Goal: Task Accomplishment & Management: Use online tool/utility

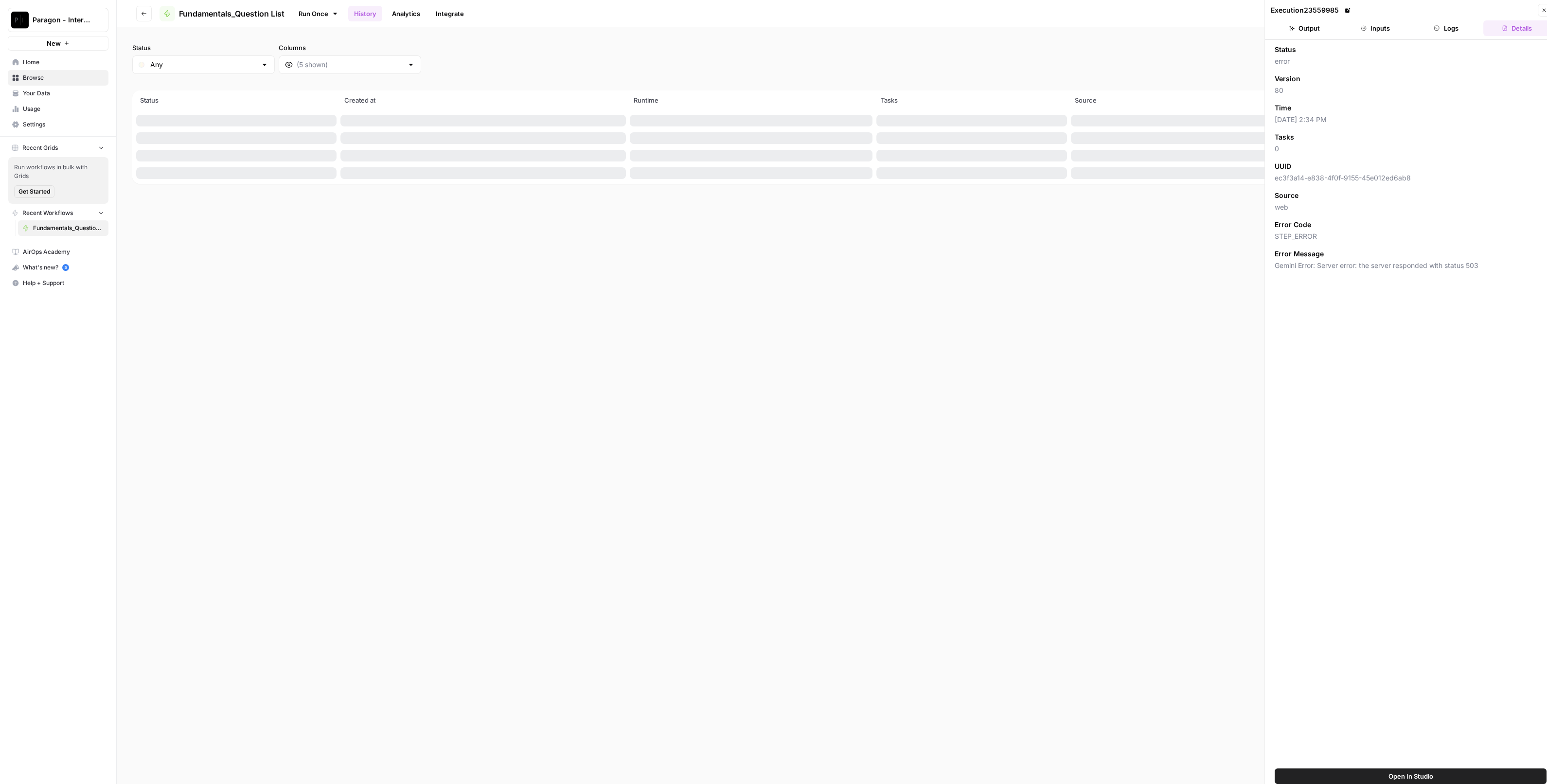
click at [68, 20] on span "Paragon - Internal Usage" at bounding box center [61, 20] width 59 height 10
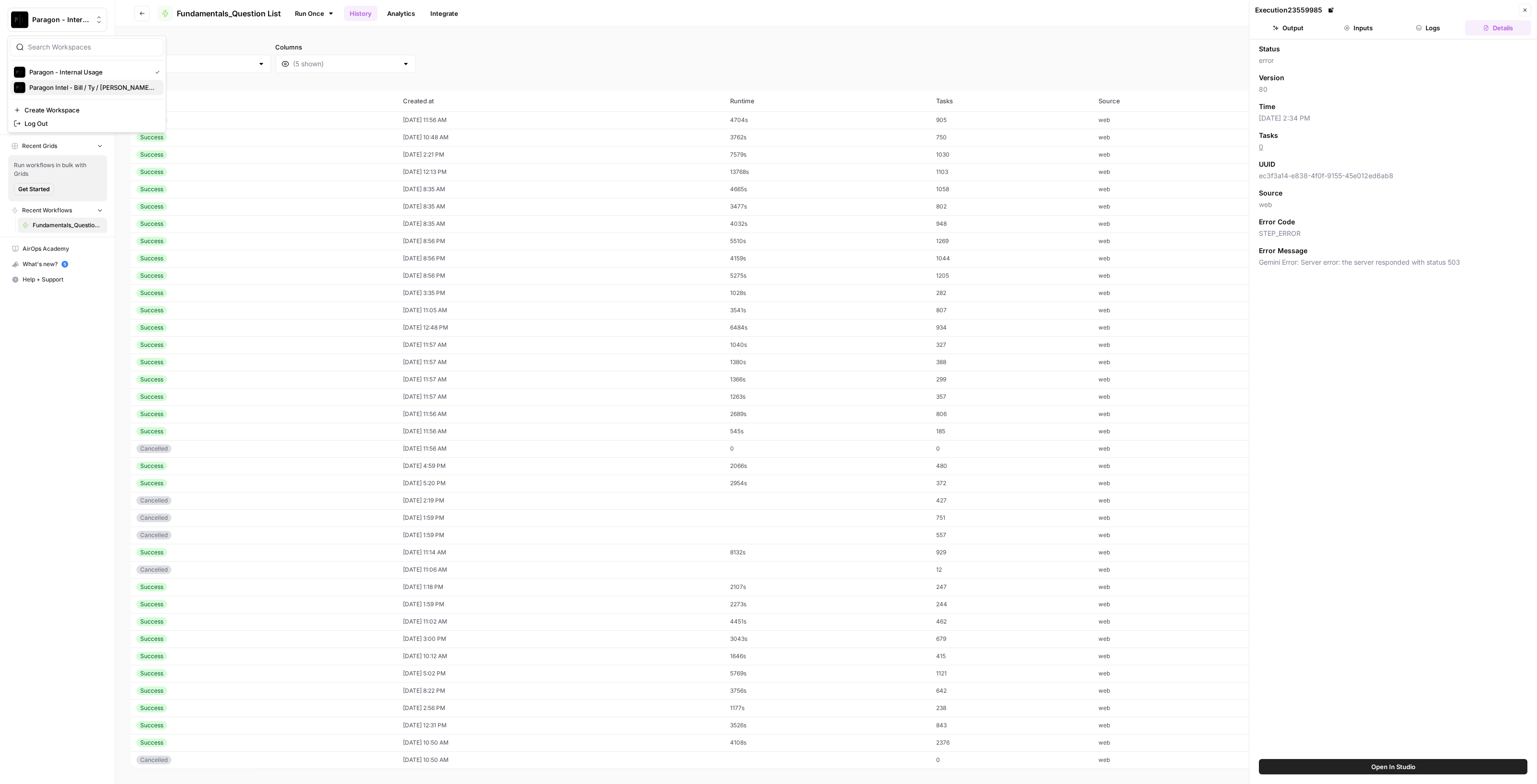
click at [98, 80] on button "Paragon Intel - Bill / Ty / [PERSON_NAME] R&D" at bounding box center [87, 87] width 153 height 15
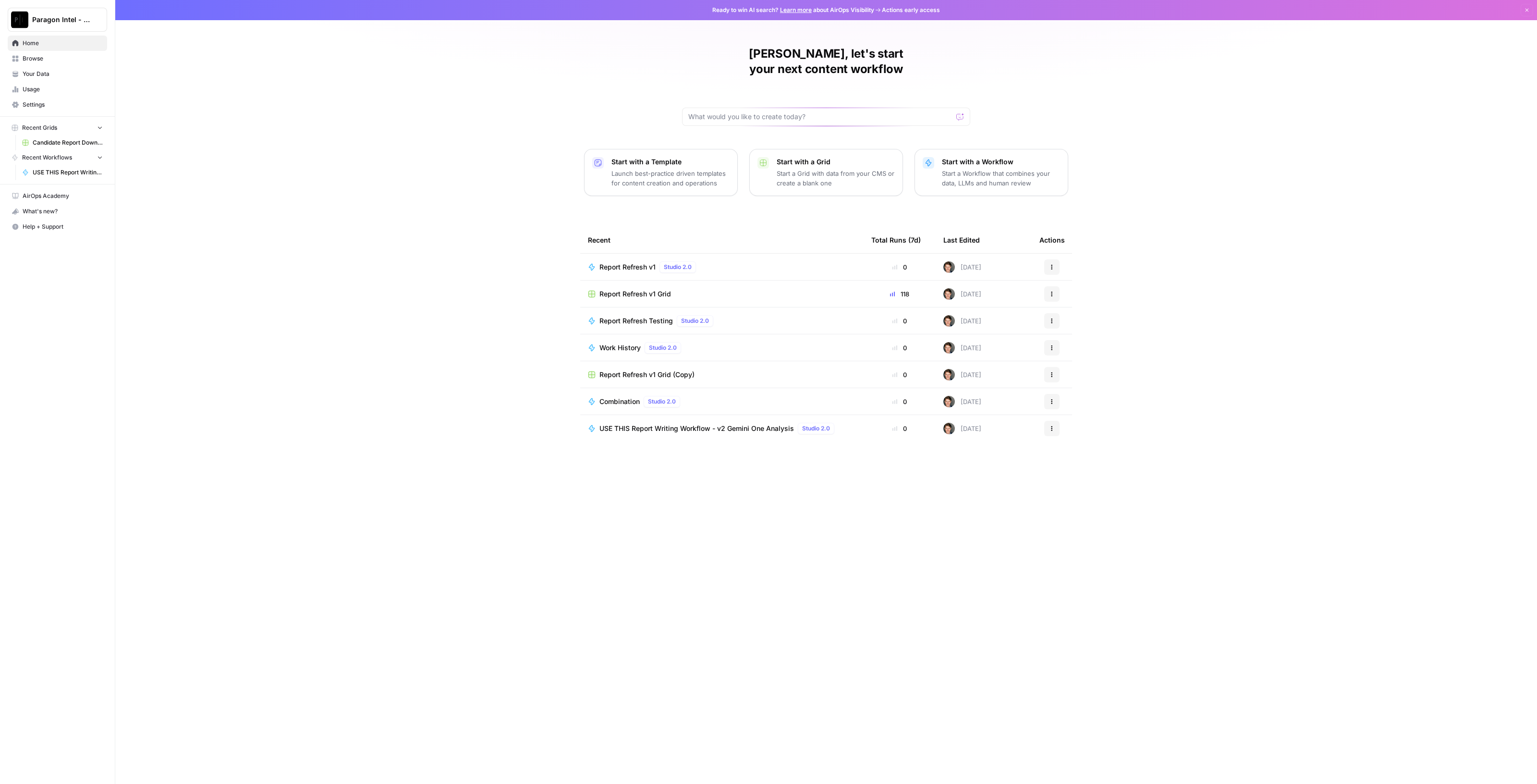
click at [622, 262] on span "Report Refresh v1" at bounding box center [627, 267] width 56 height 10
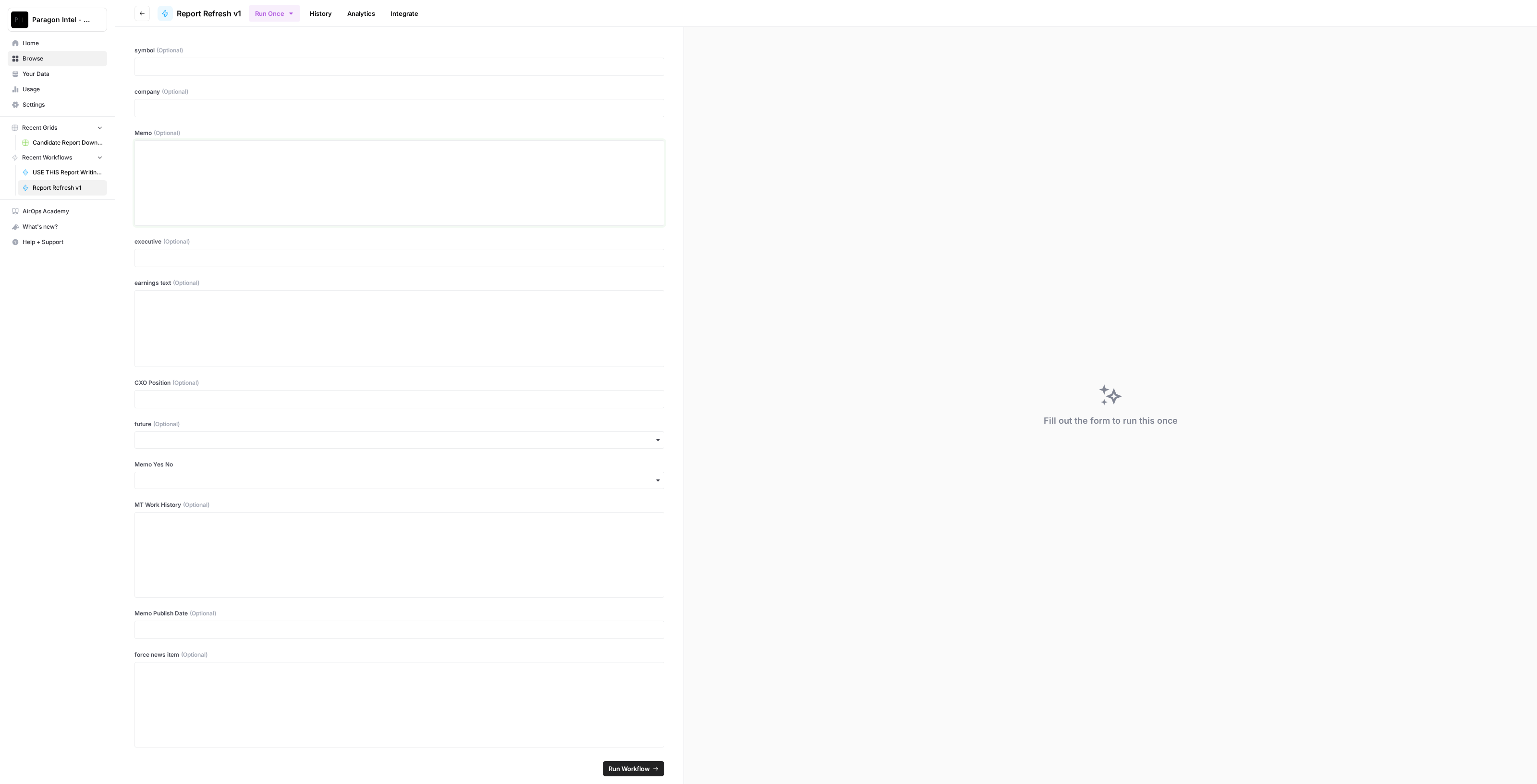
drag, startPoint x: 615, startPoint y: 213, endPoint x: 603, endPoint y: 201, distance: 17.0
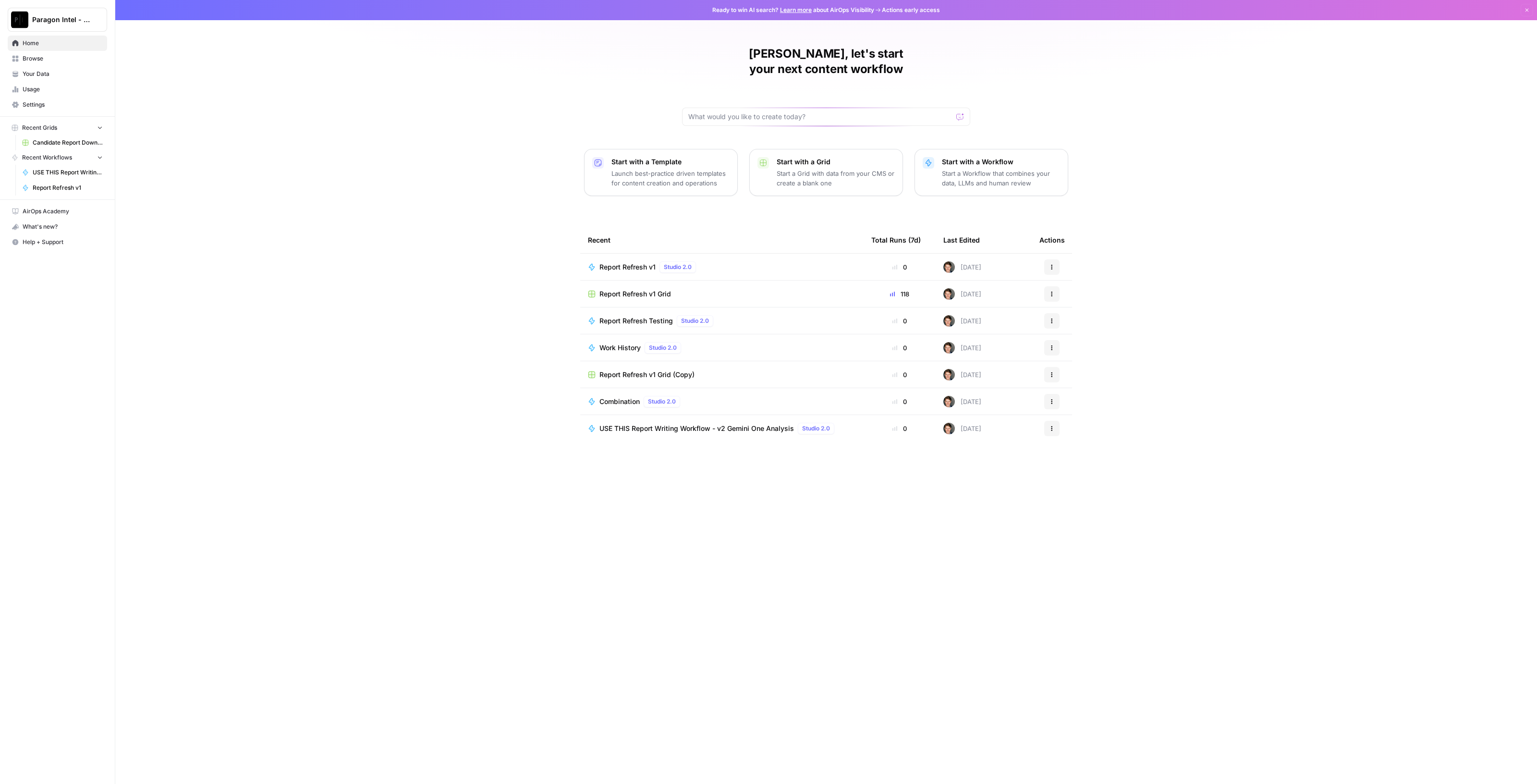
click at [697, 424] on span "USE THIS Report Writing Workflow - v2 Gemini One Analysis" at bounding box center [696, 428] width 194 height 10
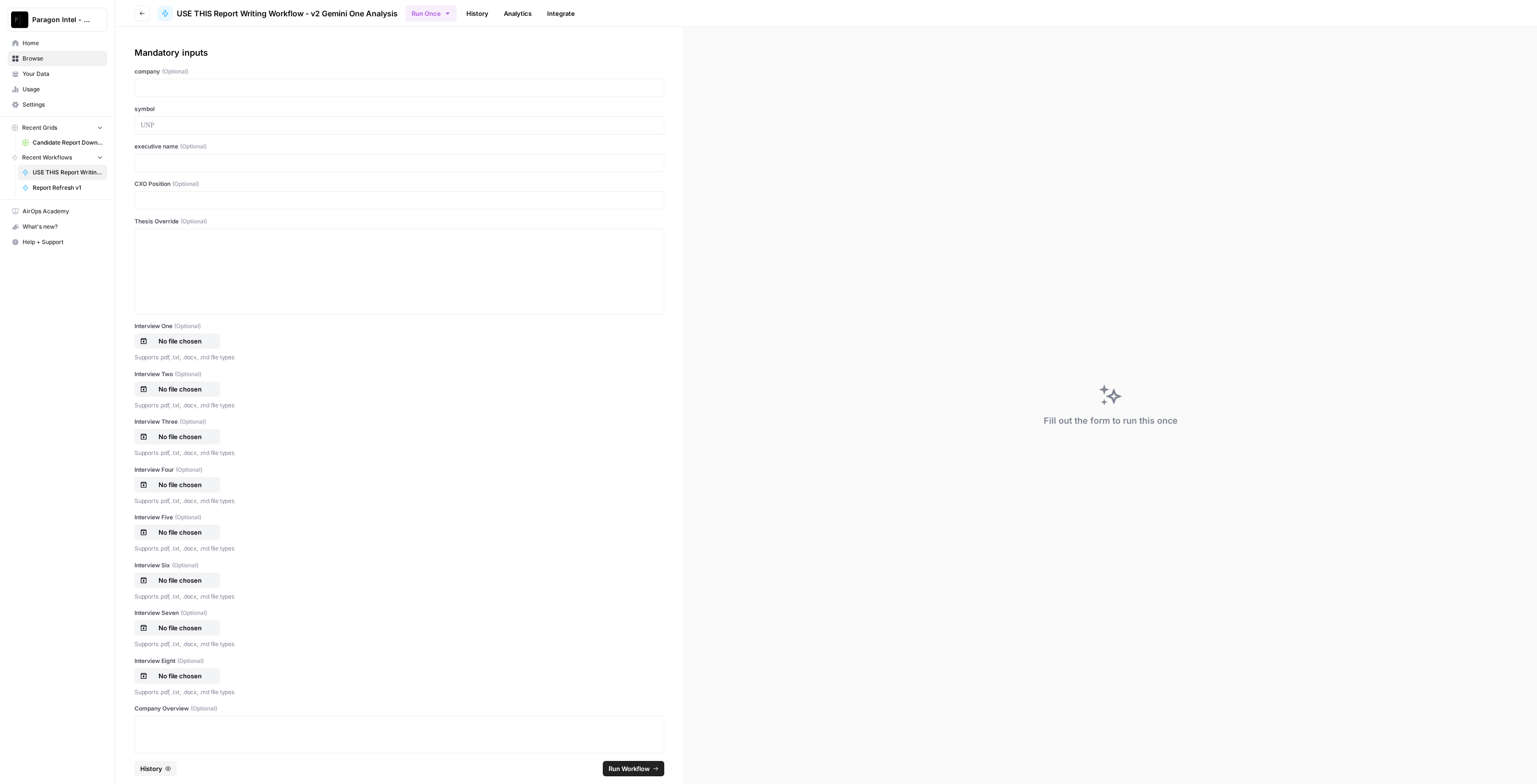
click at [161, 772] on span "History" at bounding box center [152, 769] width 22 height 10
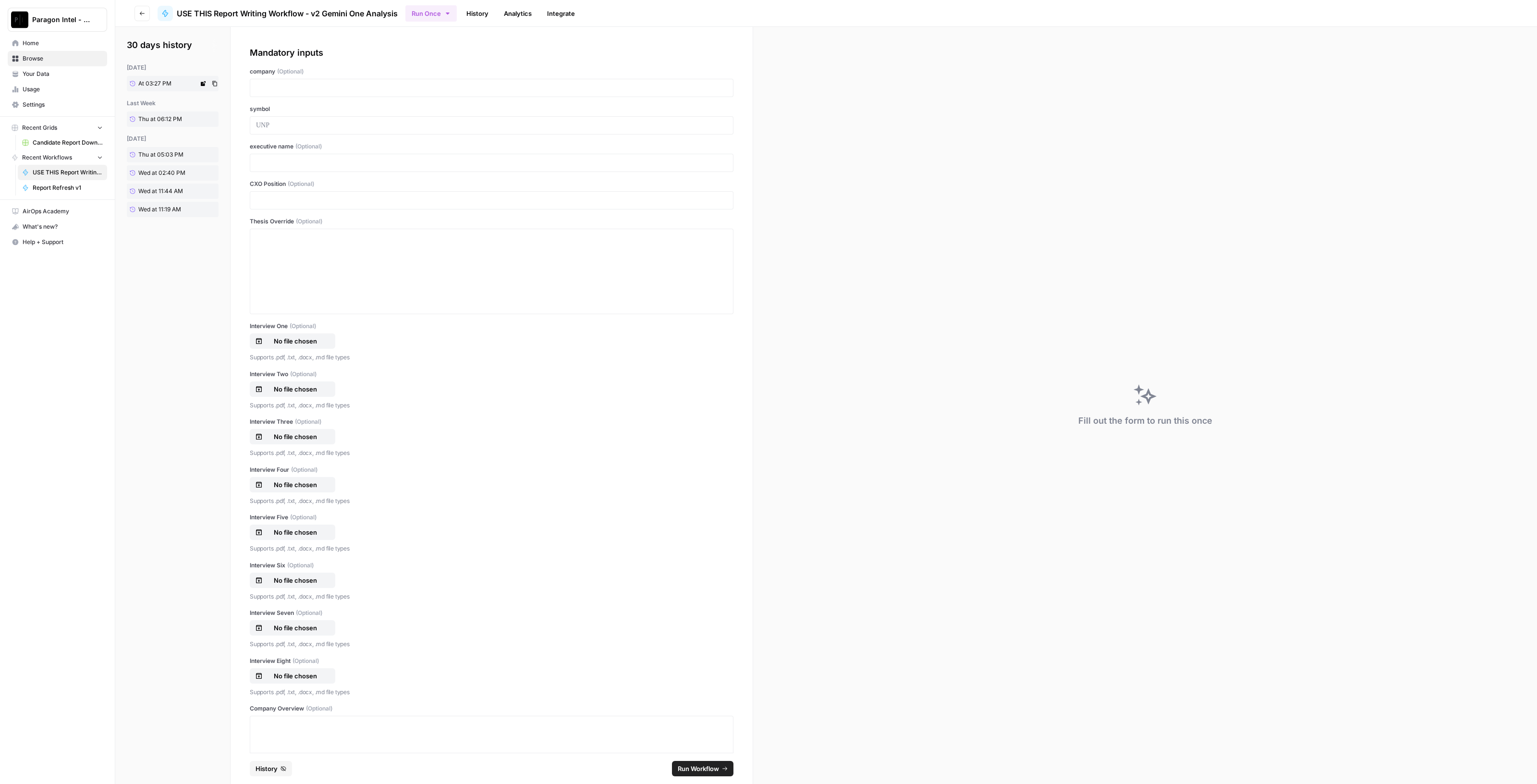
click at [178, 79] on link "At 03:27 PM" at bounding box center [163, 83] width 72 height 15
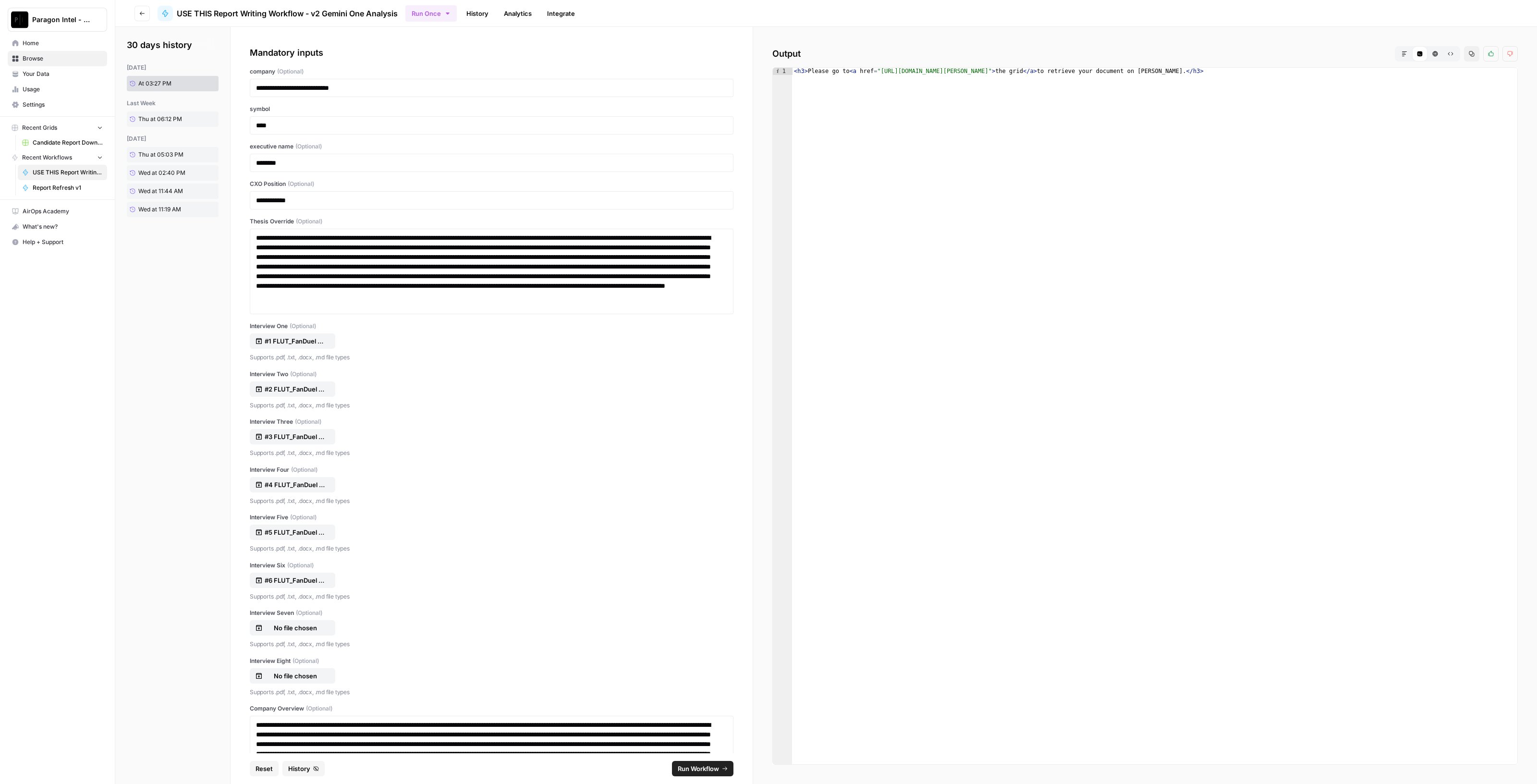
click at [1413, 55] on div "Code Editor" at bounding box center [1420, 54] width 15 height 15
click at [1409, 51] on button "Markdown" at bounding box center [1404, 54] width 15 height 15
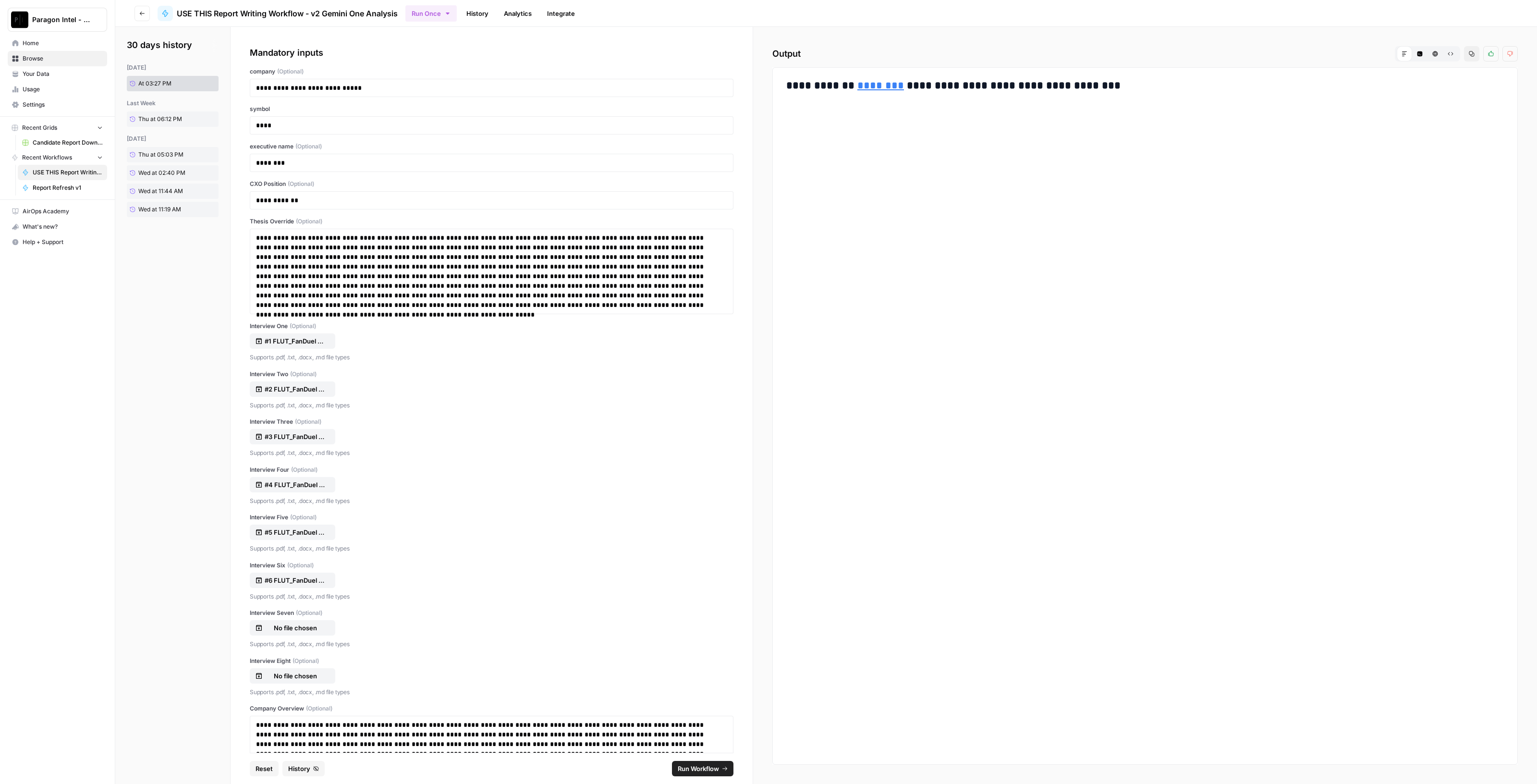
click at [863, 90] on link "********" at bounding box center [881, 85] width 46 height 10
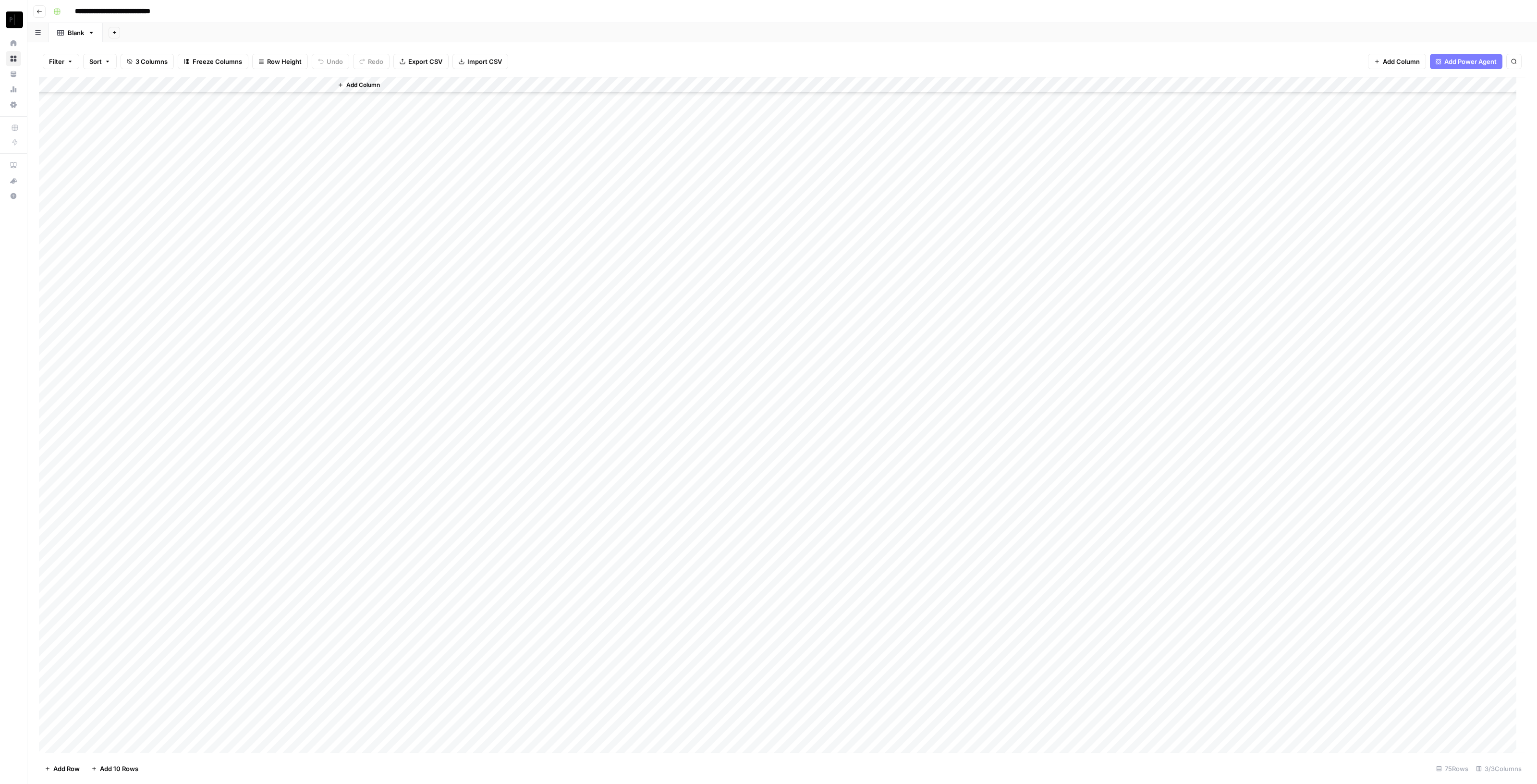
scroll to position [581, 0]
click at [291, 81] on div "Add Column" at bounding box center [782, 415] width 1487 height 676
click at [301, 150] on span "Sort Ascending" at bounding box center [306, 153] width 84 height 10
click at [316, 81] on div "Add Column" at bounding box center [782, 415] width 1487 height 676
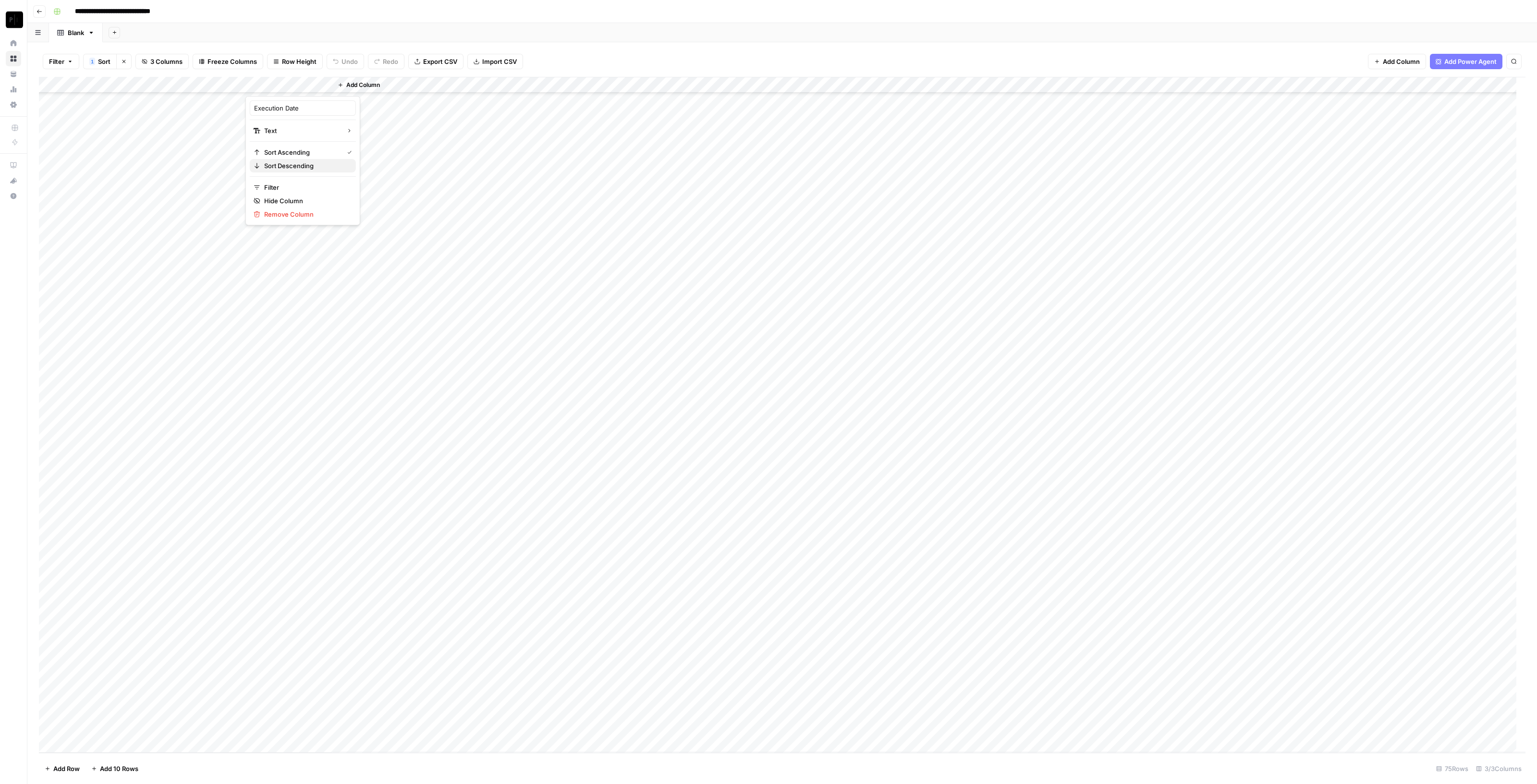
click at [301, 162] on span "Sort Descending" at bounding box center [306, 165] width 84 height 10
click at [137, 84] on div "Add Column" at bounding box center [782, 415] width 1487 height 676
click at [134, 155] on span "Sort Ascending" at bounding box center [133, 153] width 84 height 10
click at [153, 42] on div "Filter 1 Sort Clear sorts 3 Columns Freeze Columns Row Height Undo Redo Export …" at bounding box center [782, 413] width 1510 height 742
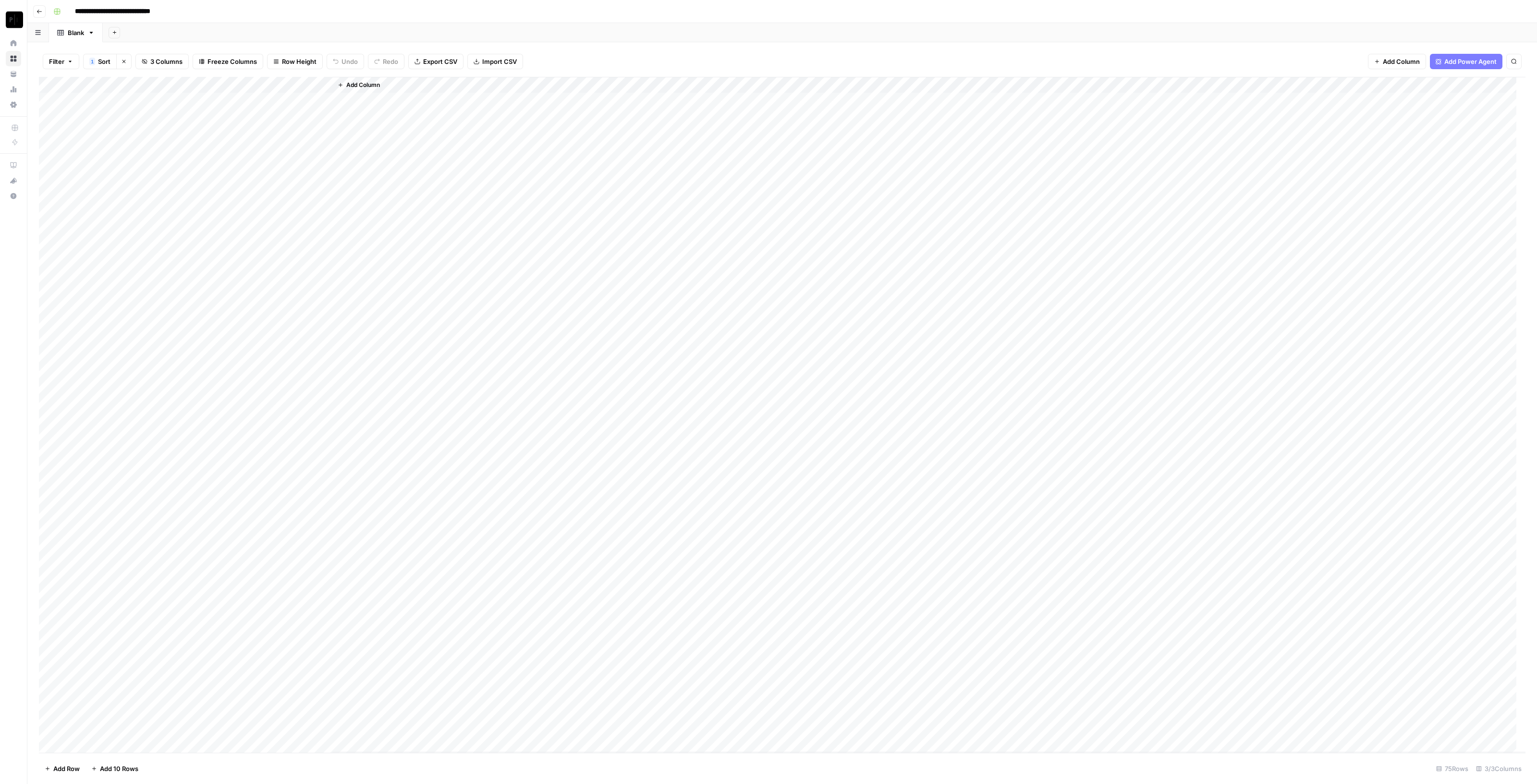
click at [122, 63] on icon "button" at bounding box center [123, 61] width 6 height 6
click at [200, 726] on div "Add Column" at bounding box center [782, 415] width 1487 height 676
click at [191, 726] on div "Add Column" at bounding box center [782, 415] width 1487 height 676
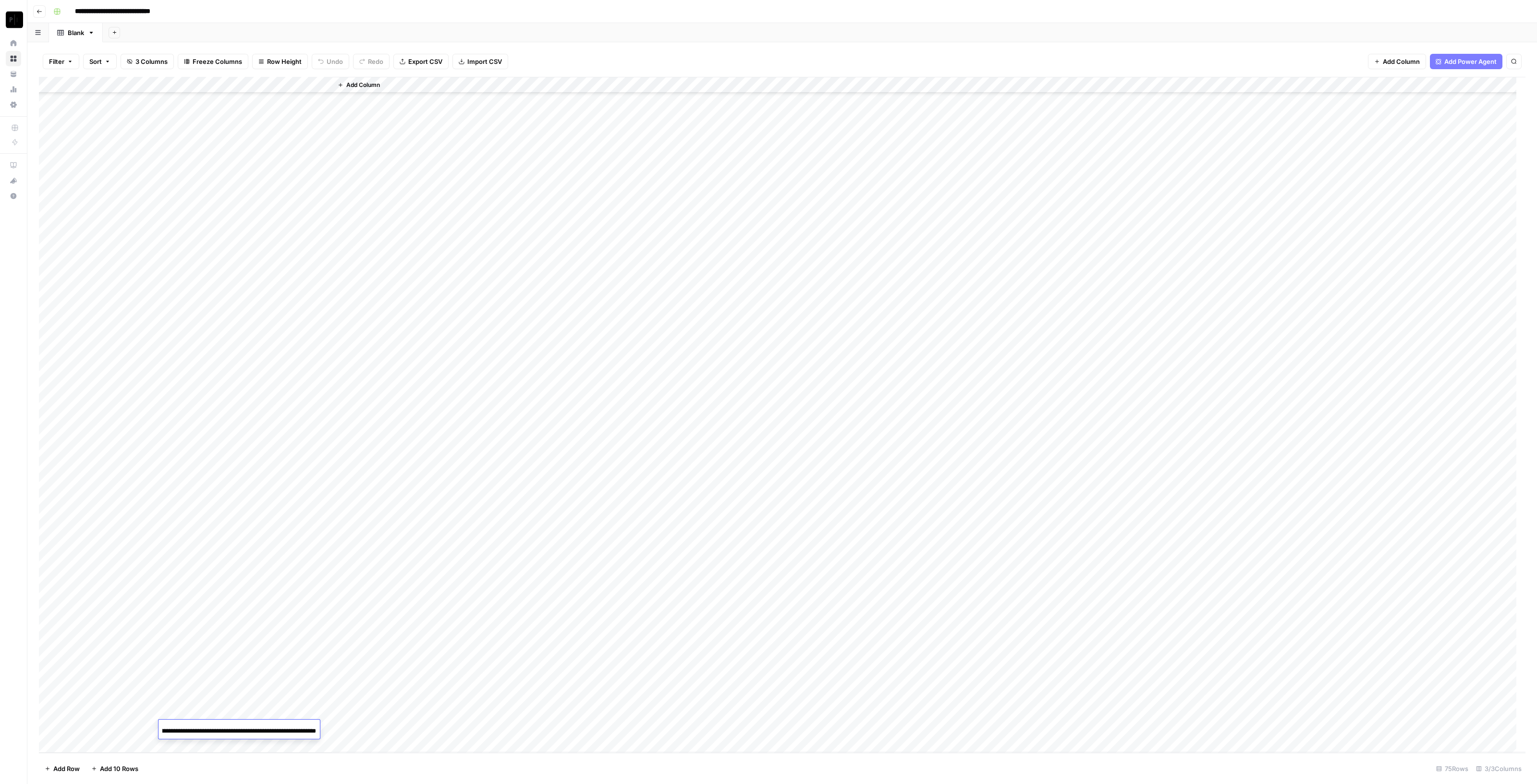
click at [318, 728] on div "**********" at bounding box center [239, 730] width 161 height 16
click at [362, 705] on div "Add Column" at bounding box center [929, 414] width 1193 height 675
click at [237, 726] on div "Add Column" at bounding box center [782, 415] width 1487 height 676
